Goal: Find specific page/section: Find specific page/section

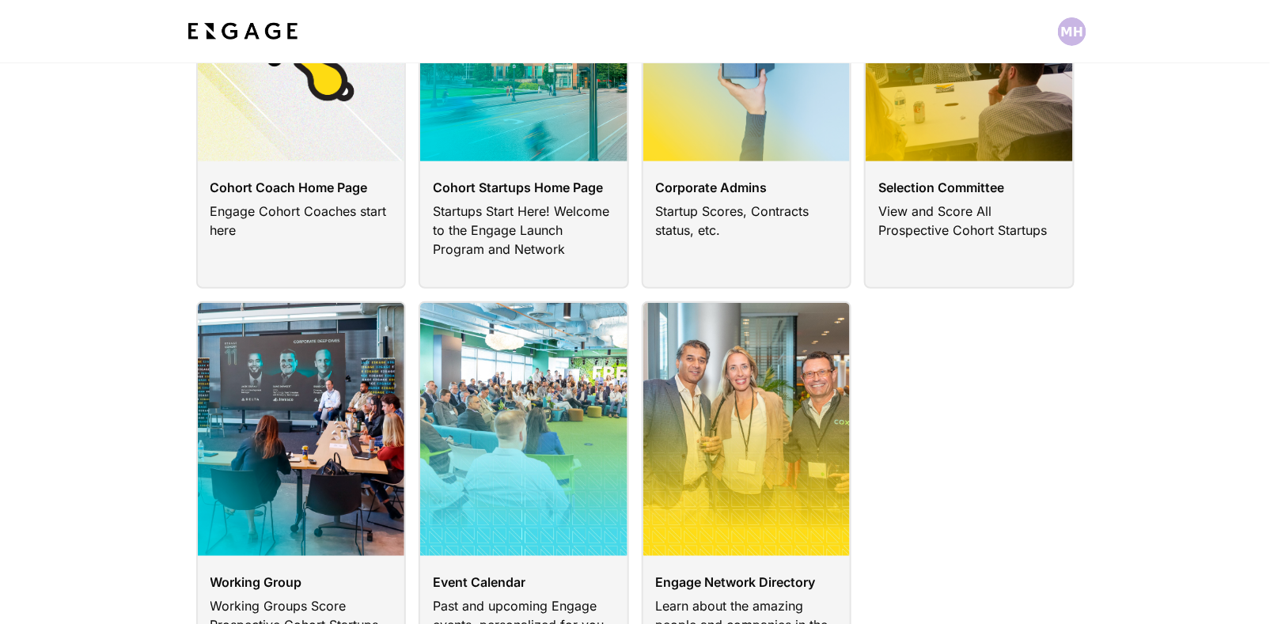
scroll to position [359, 0]
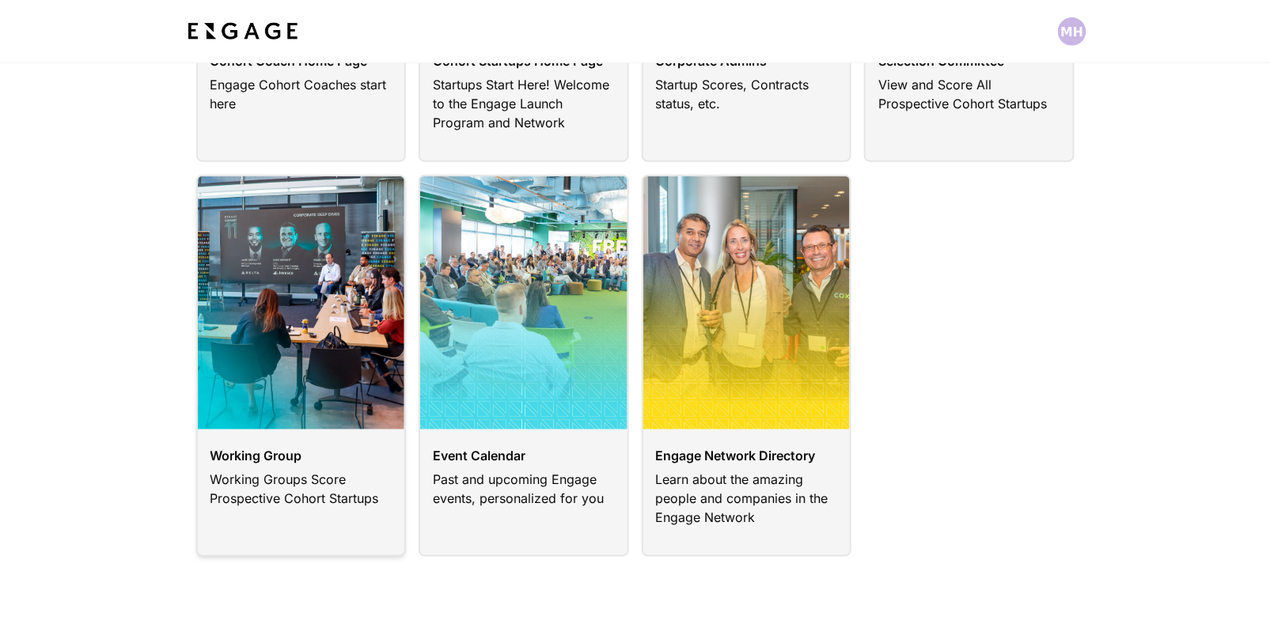
click at [286, 329] on link at bounding box center [301, 366] width 211 height 382
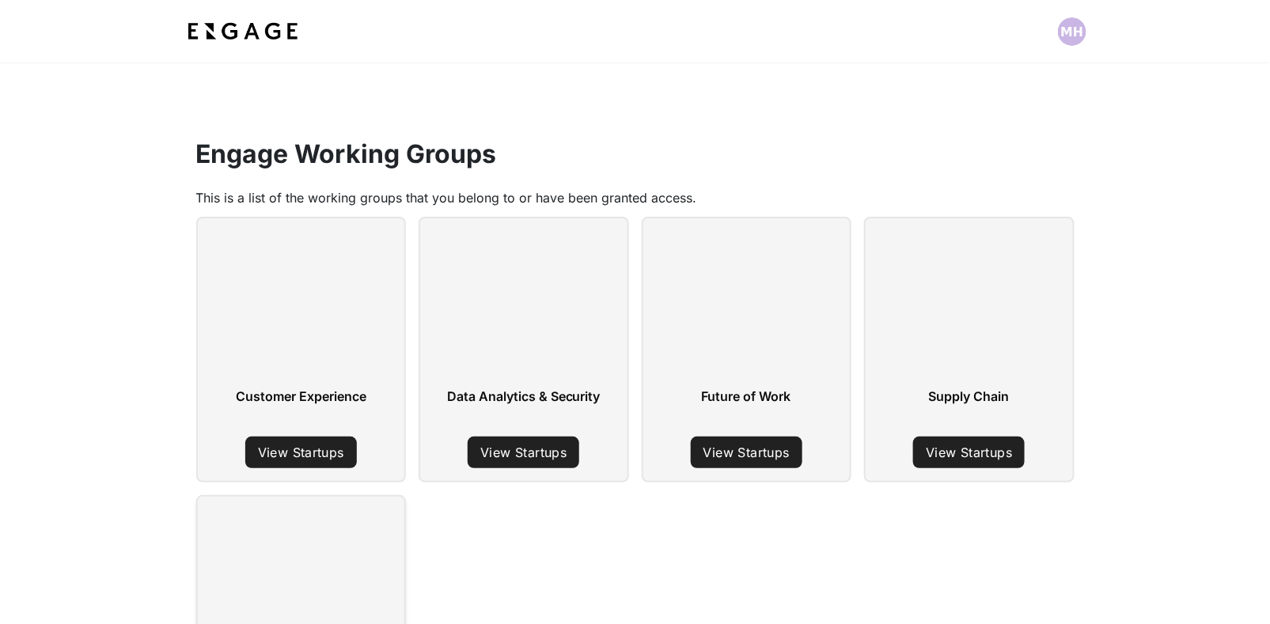
scroll to position [25, 0]
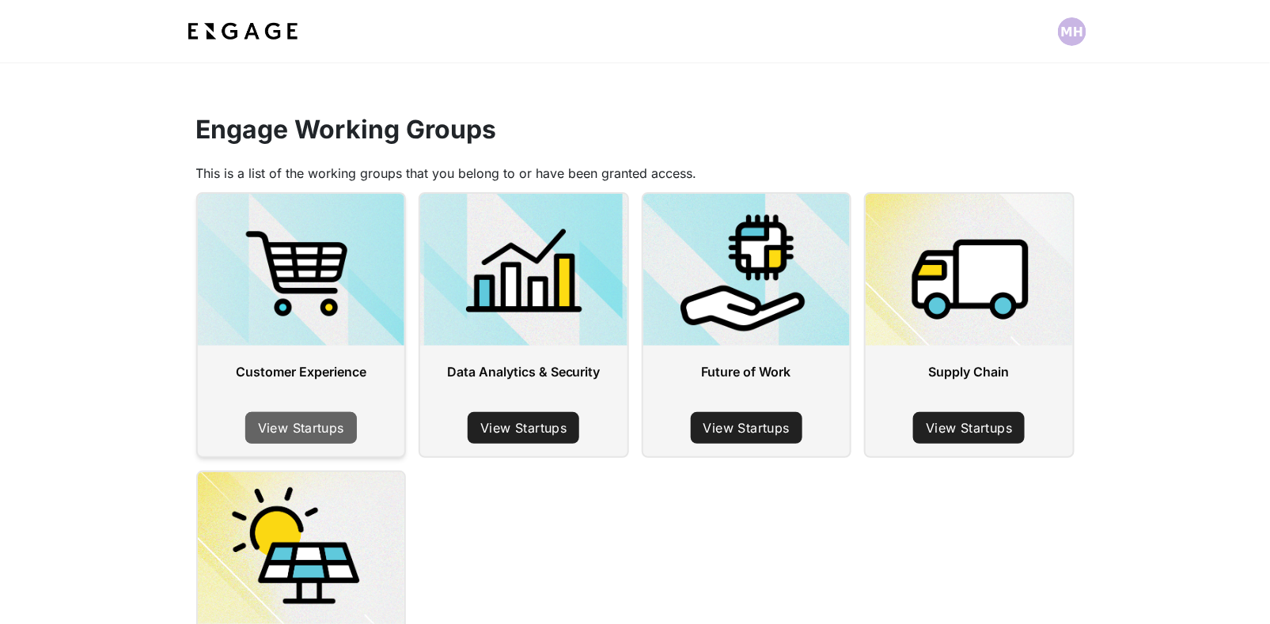
click at [326, 415] on link "View Startups" at bounding box center [301, 428] width 112 height 32
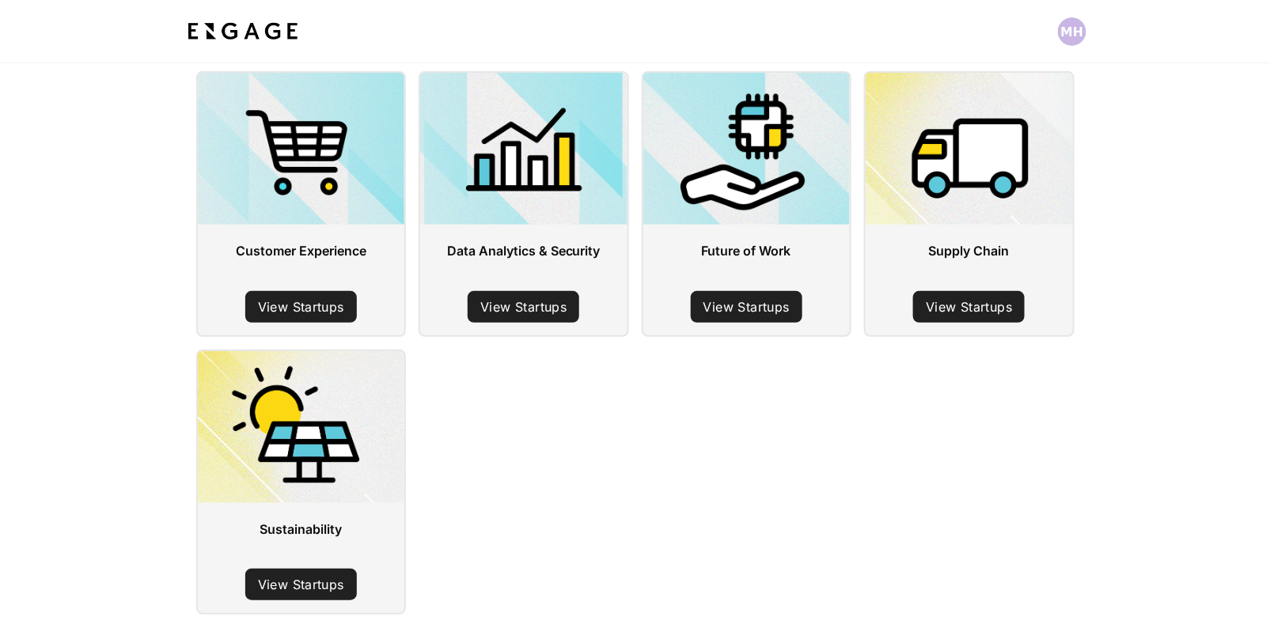
scroll to position [146, 0]
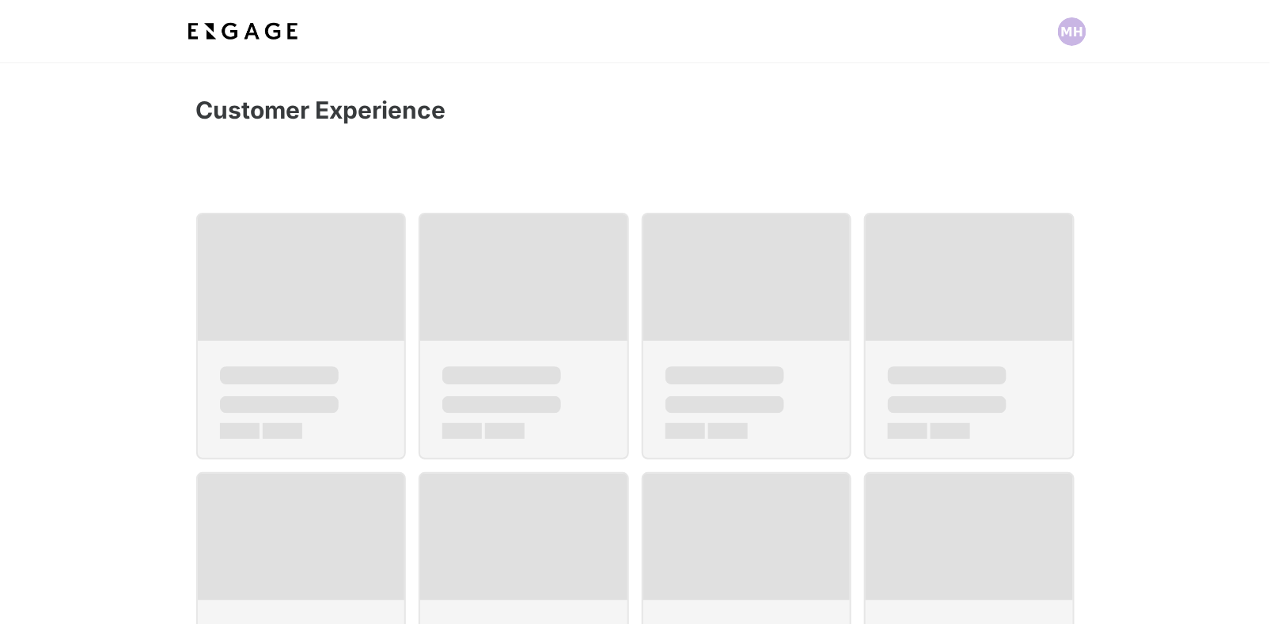
scroll to position [27, 0]
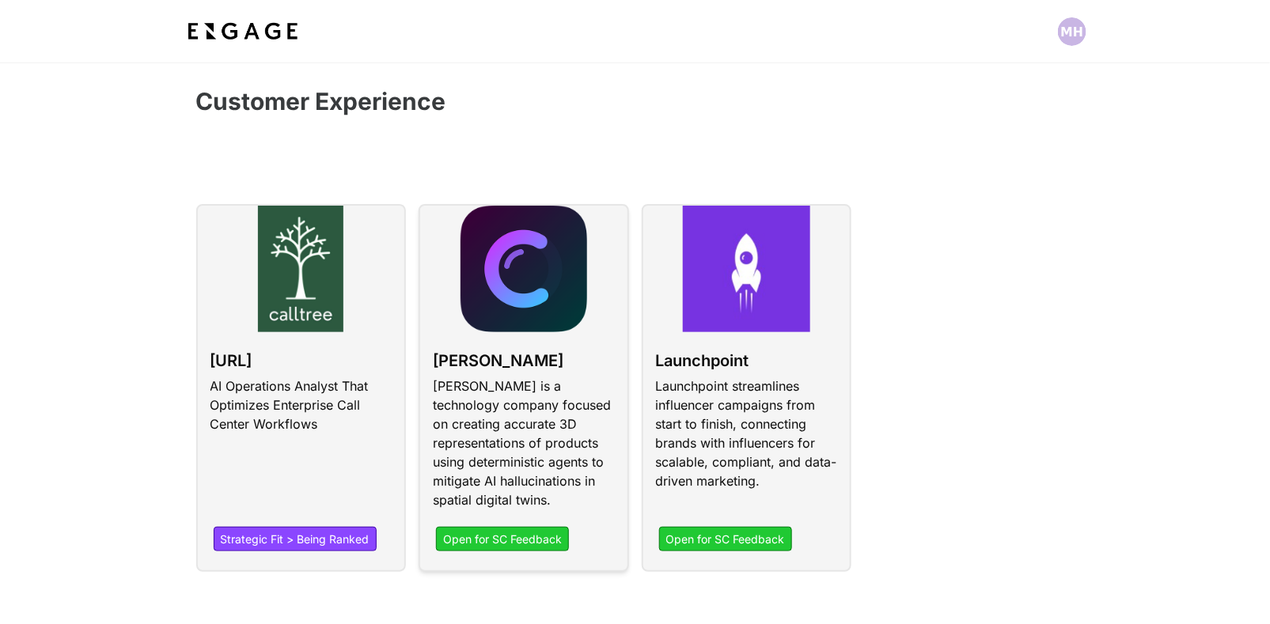
click at [497, 434] on link at bounding box center [524, 388] width 211 height 368
